Goal: Task Accomplishment & Management: Complete application form

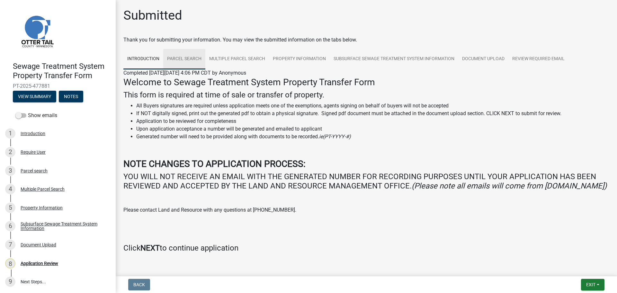
click at [182, 59] on link "Parcel search" at bounding box center [184, 59] width 42 height 21
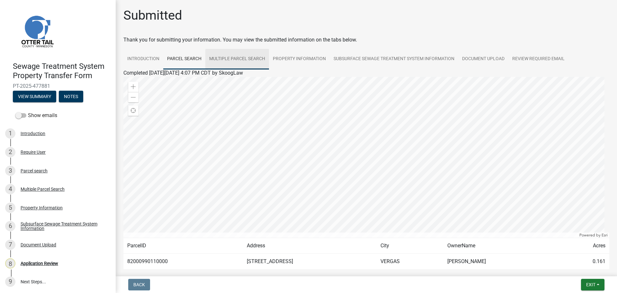
click at [245, 58] on link "Multiple Parcel Search" at bounding box center [237, 59] width 64 height 21
click at [298, 57] on link "Property Information" at bounding box center [299, 59] width 61 height 21
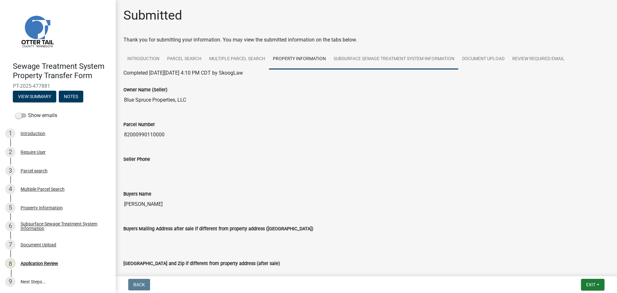
click at [391, 60] on link "Subsurface Sewage Treatment System Information" at bounding box center [394, 59] width 129 height 21
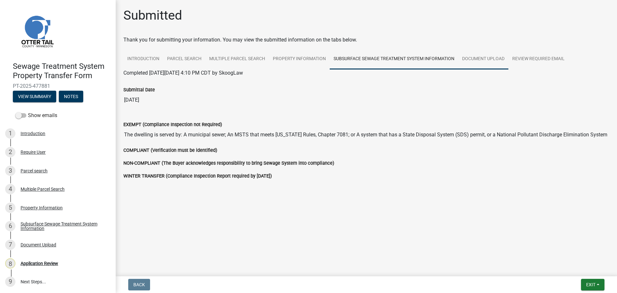
click at [478, 57] on link "Document Upload" at bounding box center [484, 59] width 50 height 21
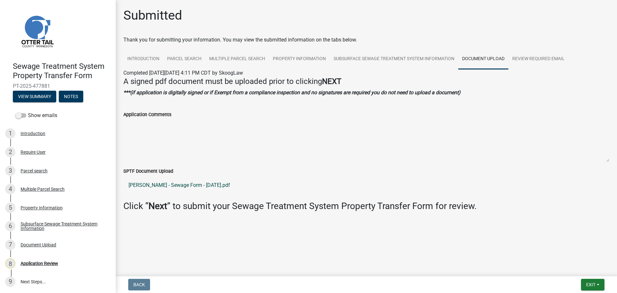
click at [163, 186] on link "[PERSON_NAME] - Sewage Form - [DATE].pdf" at bounding box center [366, 184] width 486 height 15
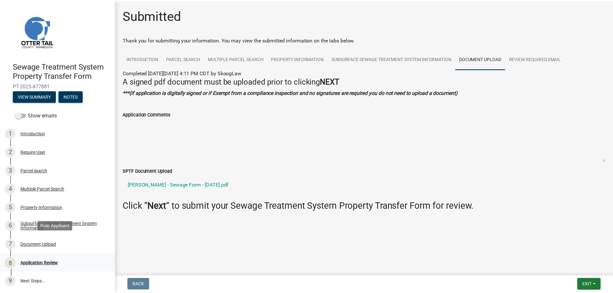
scroll to position [1, 0]
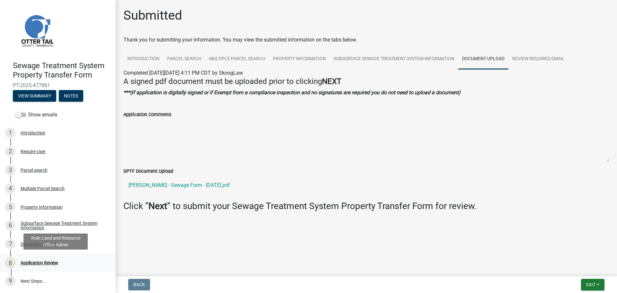
click at [48, 261] on div "Application Review" at bounding box center [40, 262] width 38 height 5
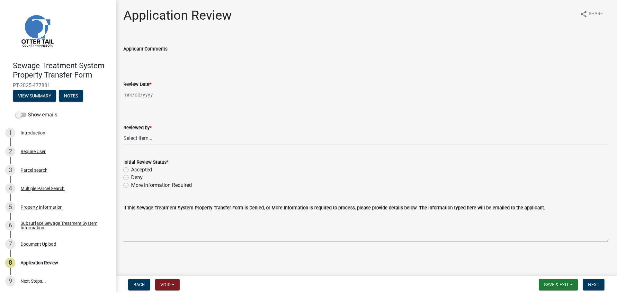
select select "9"
select select "2025"
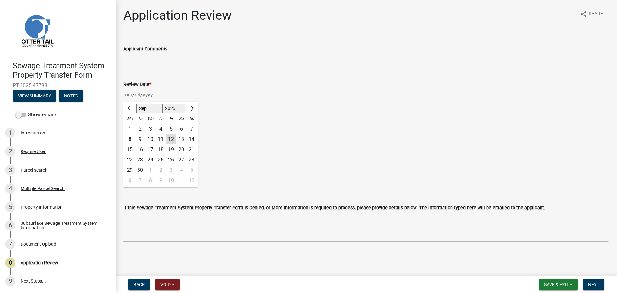
click at [137, 92] on div "[PERSON_NAME] Feb Mar Apr [PERSON_NAME][DATE] Oct Nov [DATE] 1526 1527 1528 152…" at bounding box center [152, 94] width 59 height 13
click at [172, 138] on div "12" at bounding box center [171, 139] width 10 height 10
type input "[DATE]"
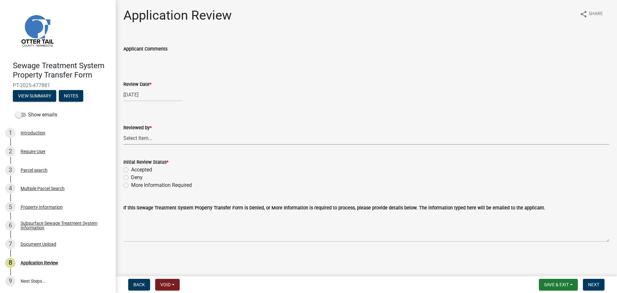
click at [172, 138] on select "Select Item... [PERSON_NAME] [PERSON_NAME] [PERSON_NAME] [PERSON_NAME] [PERSON_…" at bounding box center [366, 138] width 486 height 13
click at [123, 132] on select "Select Item... [PERSON_NAME] [PERSON_NAME] [PERSON_NAME] [PERSON_NAME] [PERSON_…" at bounding box center [366, 138] width 486 height 13
select select "67745ee8-7159-4960-80f9-a638286b467c"
click at [141, 168] on label "Accepted" at bounding box center [141, 170] width 21 height 8
click at [135, 168] on input "Accepted" at bounding box center [133, 168] width 4 height 4
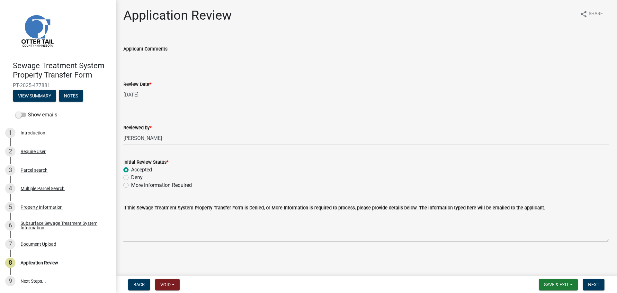
radio input "true"
click at [596, 283] on span "Next" at bounding box center [593, 284] width 11 height 5
